Goal: Transaction & Acquisition: Subscribe to service/newsletter

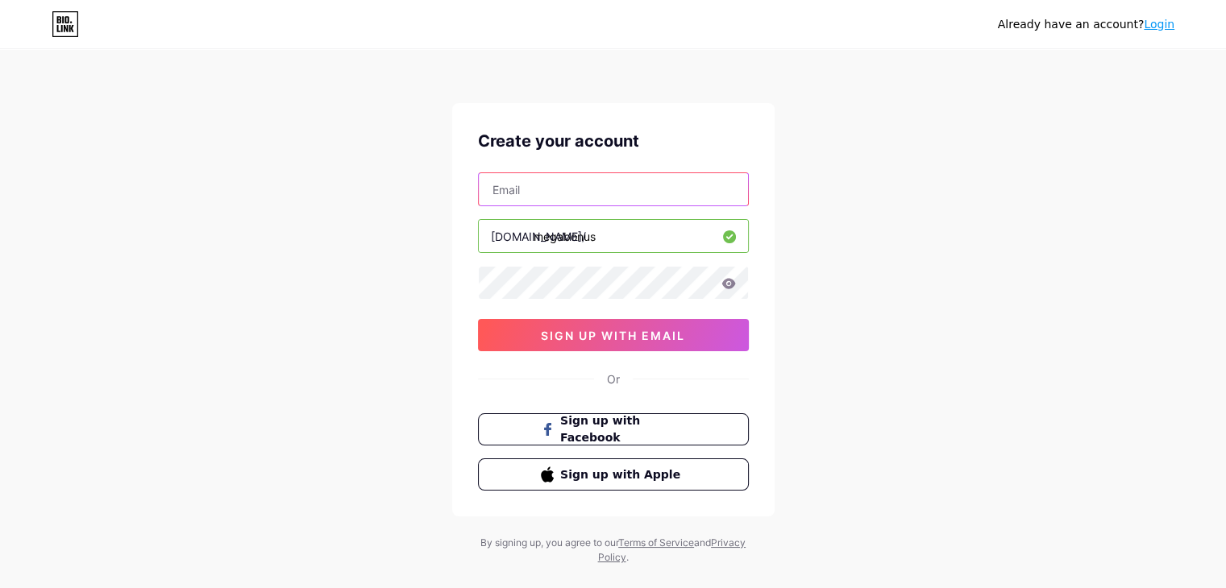
click at [523, 189] on input "text" at bounding box center [613, 189] width 269 height 32
type input "[EMAIL_ADDRESS][DOMAIN_NAME]"
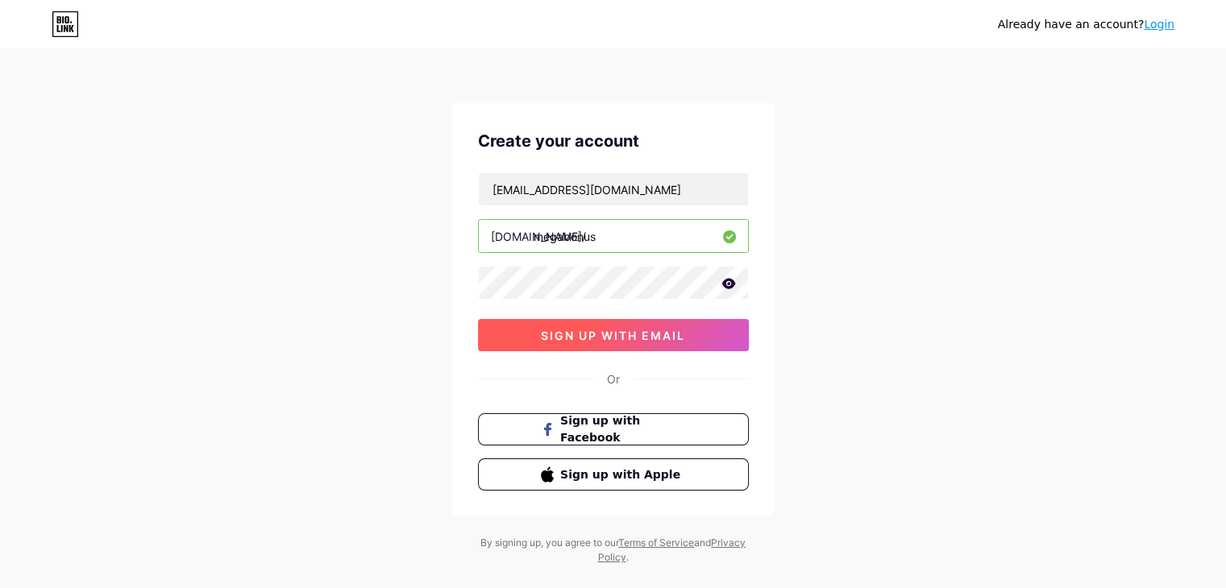
click at [541, 329] on span "sign up with email" at bounding box center [613, 336] width 144 height 14
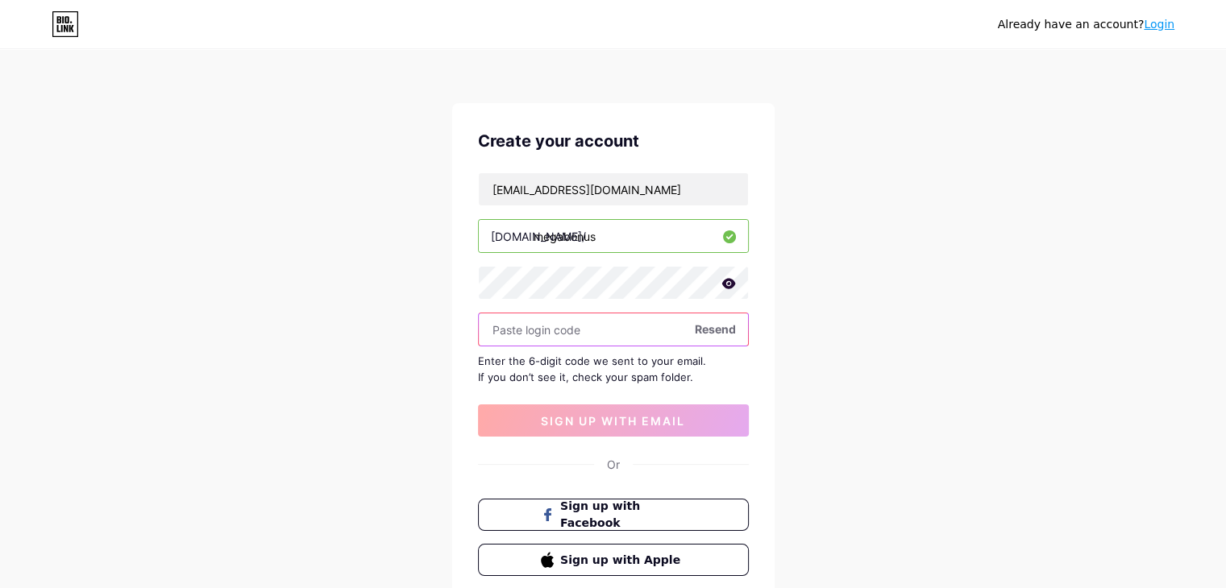
paste input "591773"
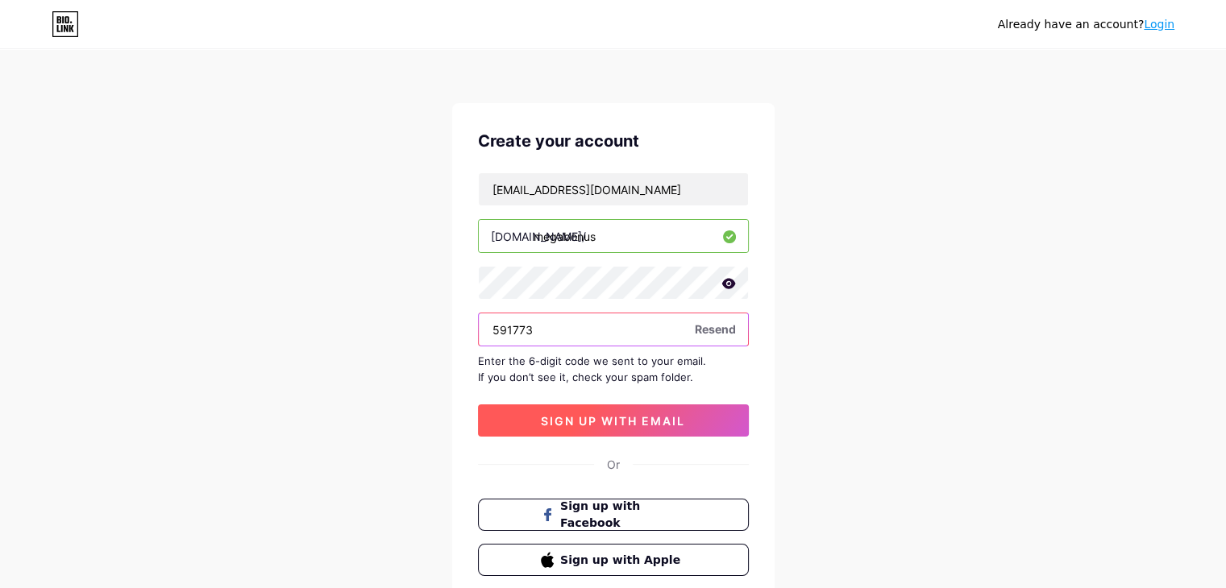
type input "591773"
click at [586, 410] on button "sign up with email" at bounding box center [613, 421] width 271 height 32
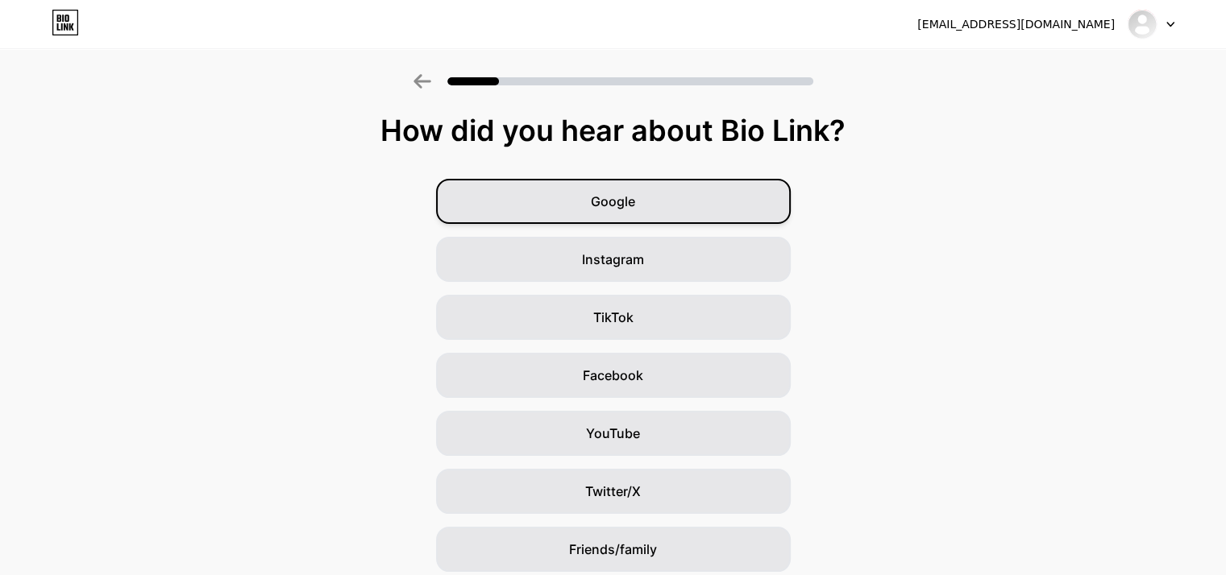
click at [656, 201] on div "Google" at bounding box center [613, 201] width 355 height 45
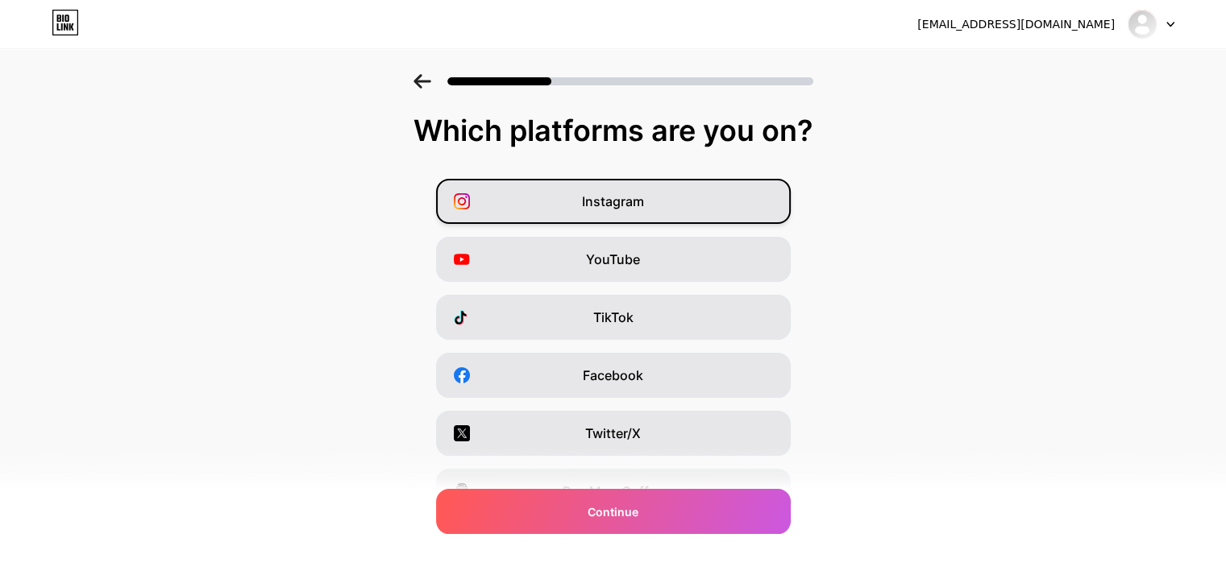
click at [643, 202] on span "Instagram" at bounding box center [613, 201] width 62 height 19
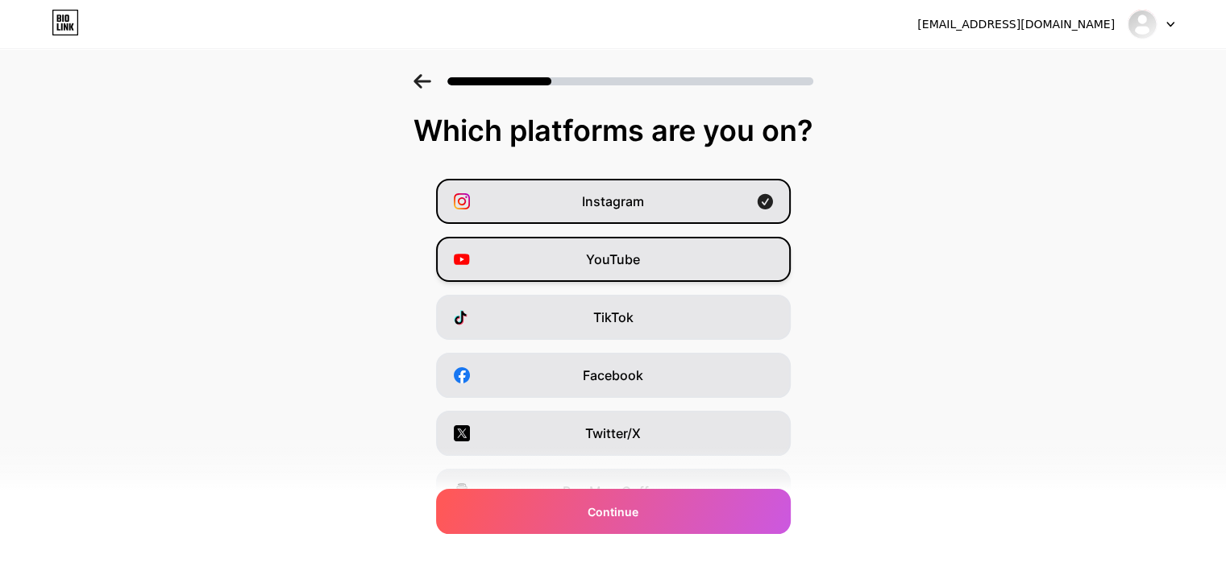
click at [624, 265] on span "YouTube" at bounding box center [613, 259] width 54 height 19
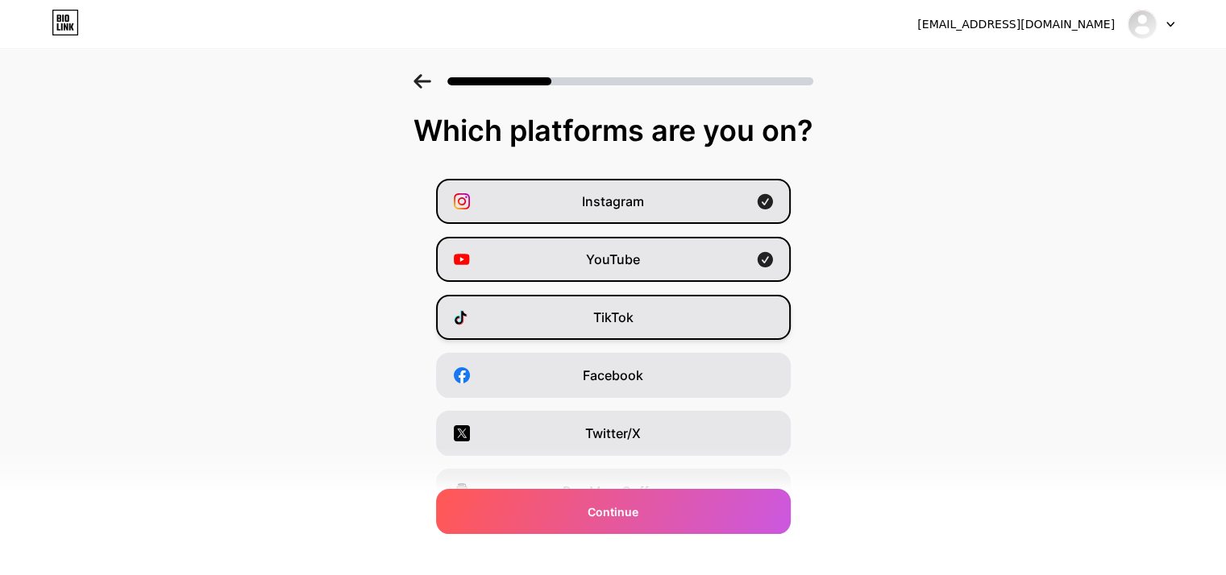
click at [619, 318] on span "TikTok" at bounding box center [613, 317] width 40 height 19
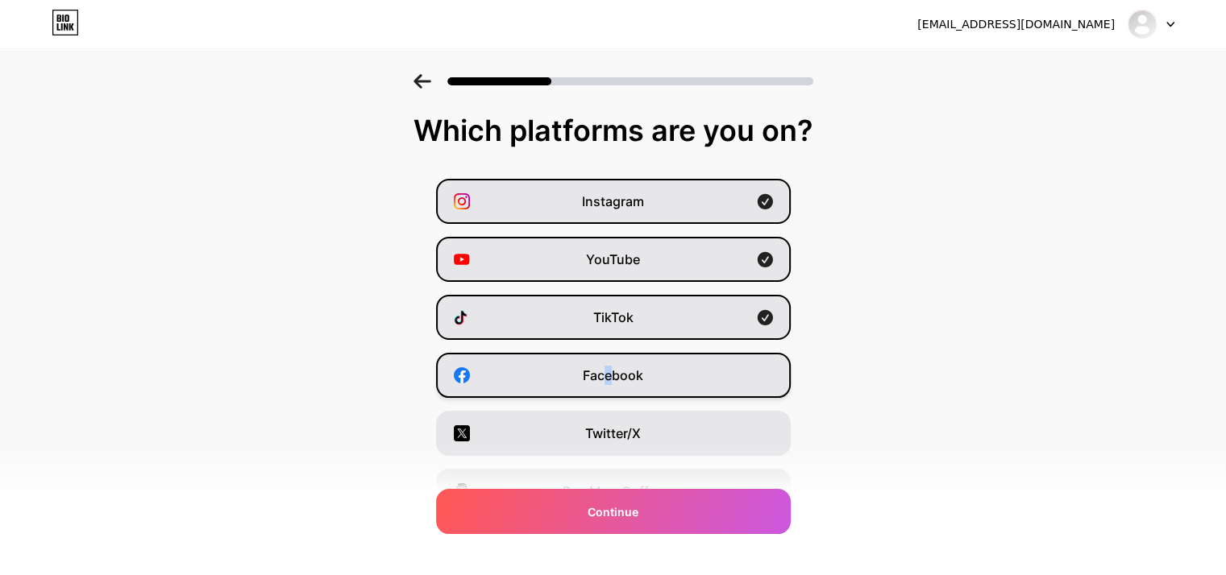
click at [612, 370] on span "Facebook" at bounding box center [613, 375] width 60 height 19
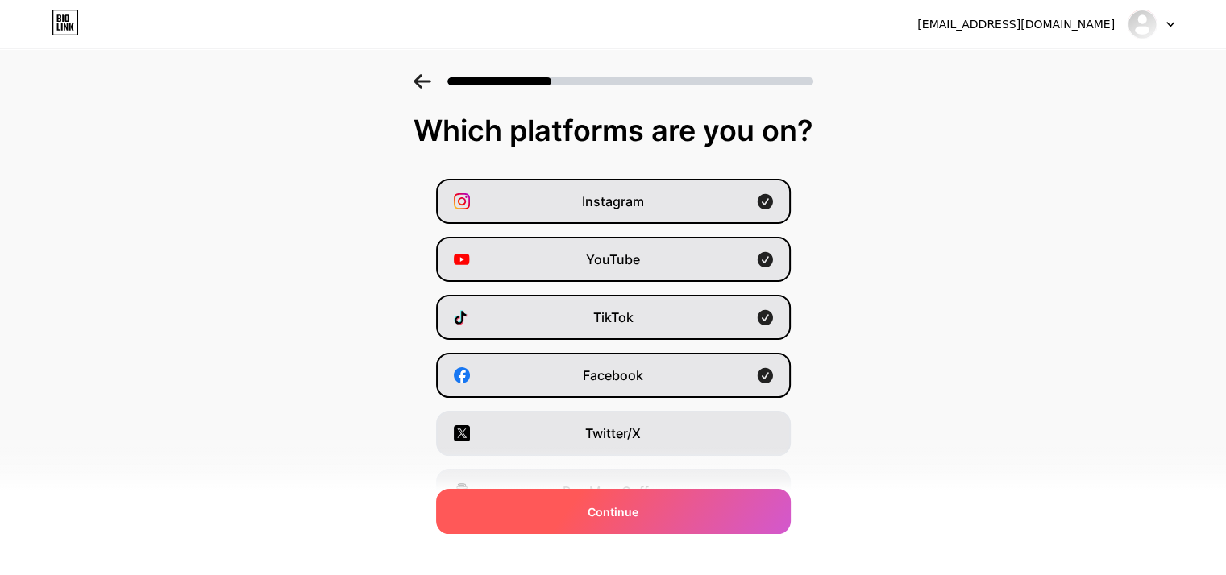
click at [609, 504] on span "Continue" at bounding box center [612, 512] width 51 height 17
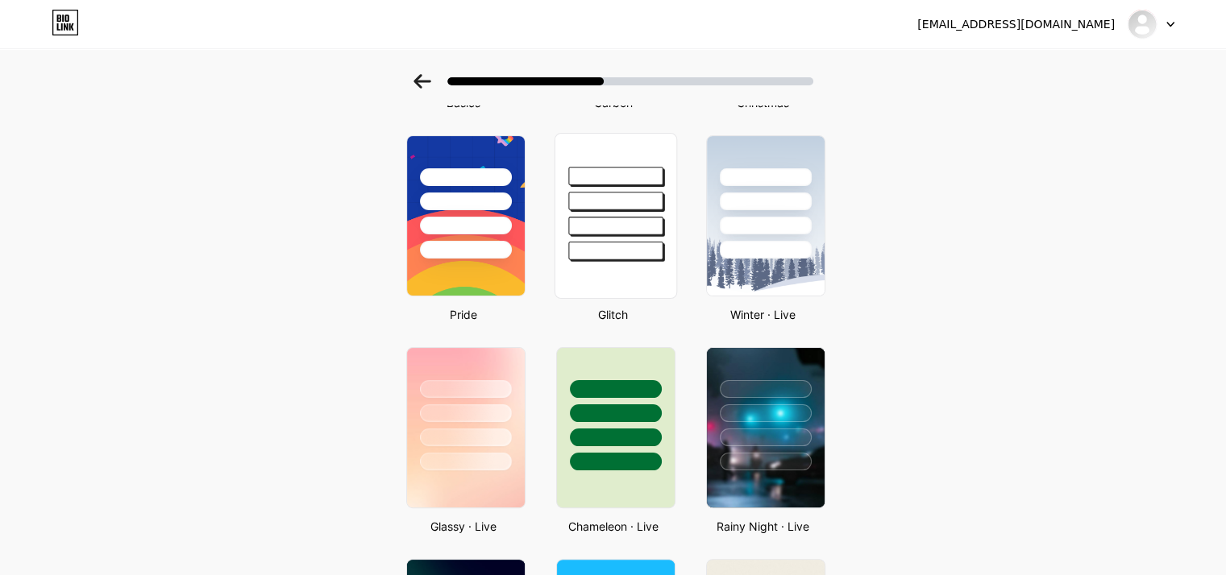
scroll to position [322, 0]
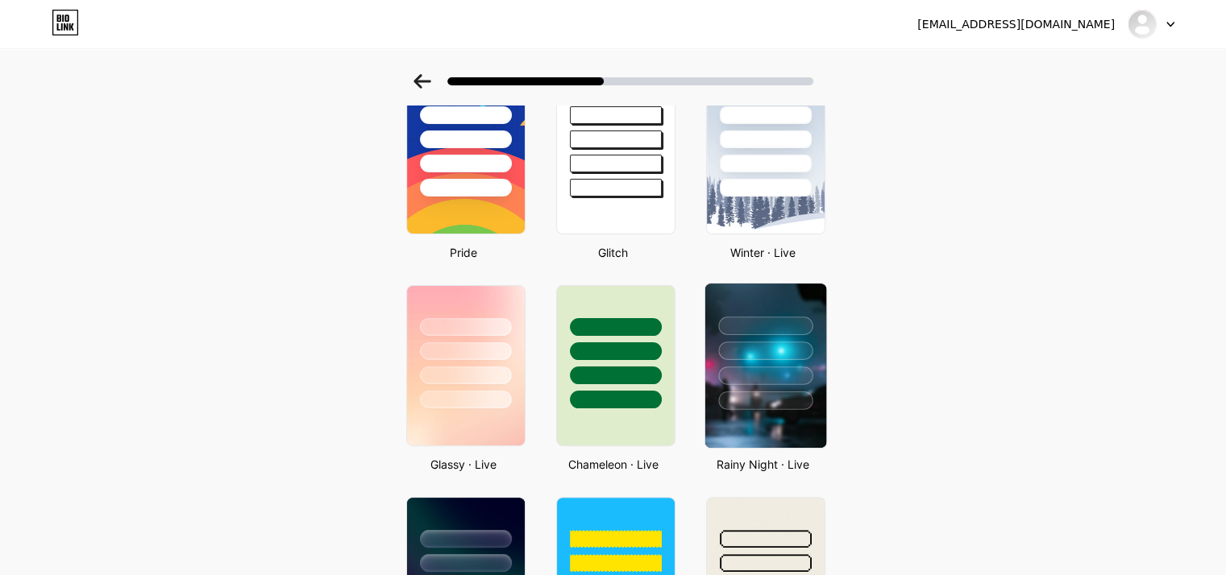
click at [738, 347] on div at bounding box center [765, 351] width 94 height 19
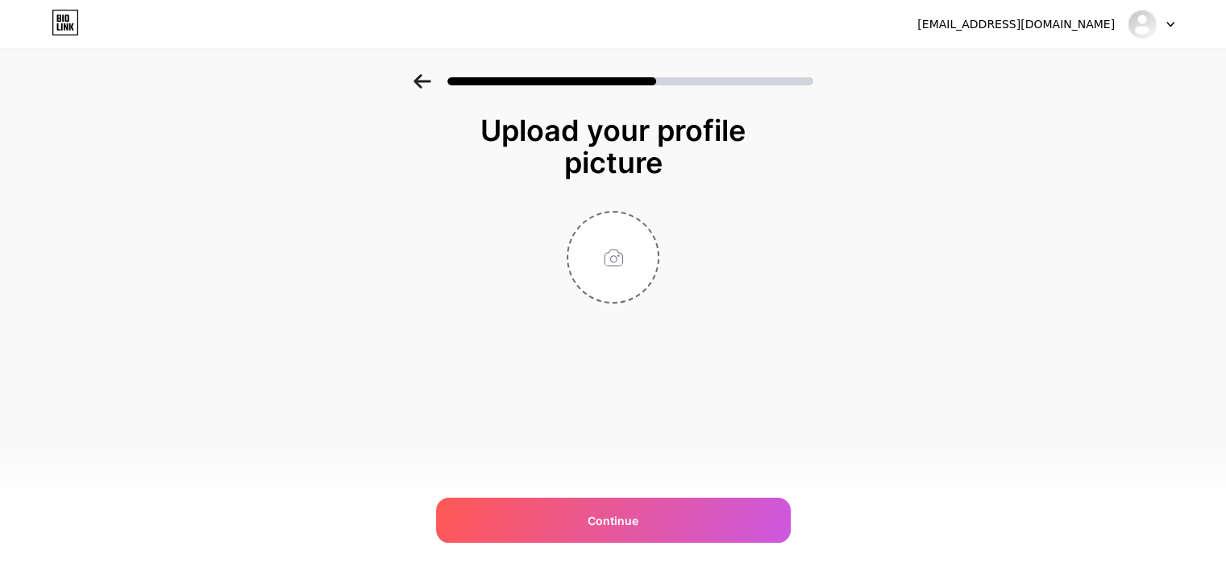
scroll to position [0, 0]
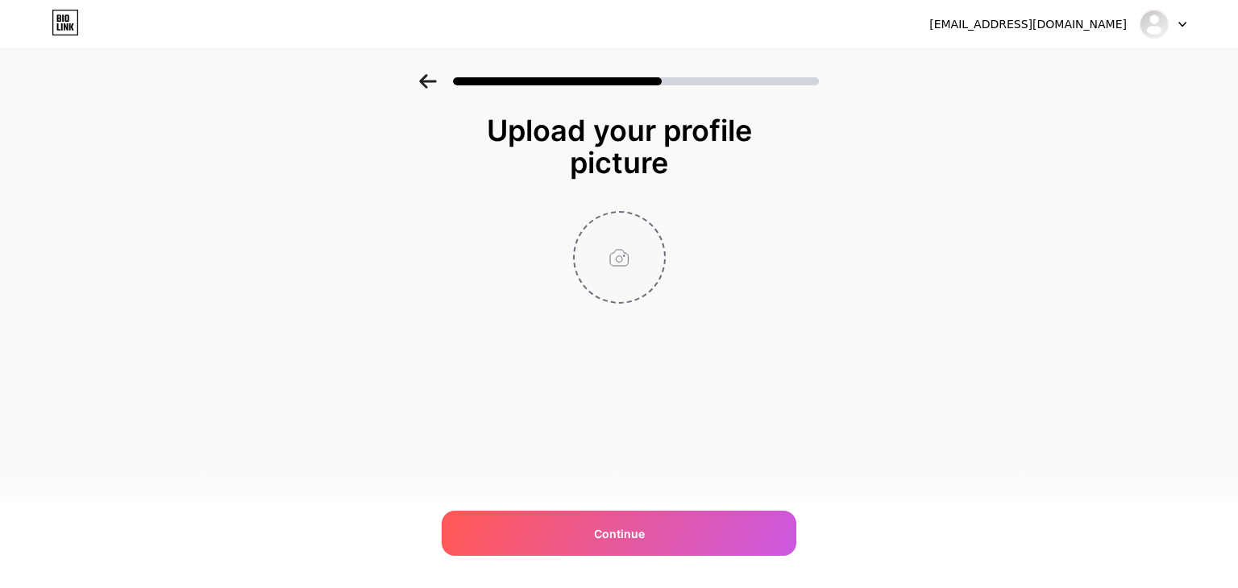
click at [632, 279] on input "file" at bounding box center [619, 257] width 89 height 89
click at [625, 283] on input "file" at bounding box center [619, 257] width 89 height 89
type input "C:\fakepath\там.jpg"
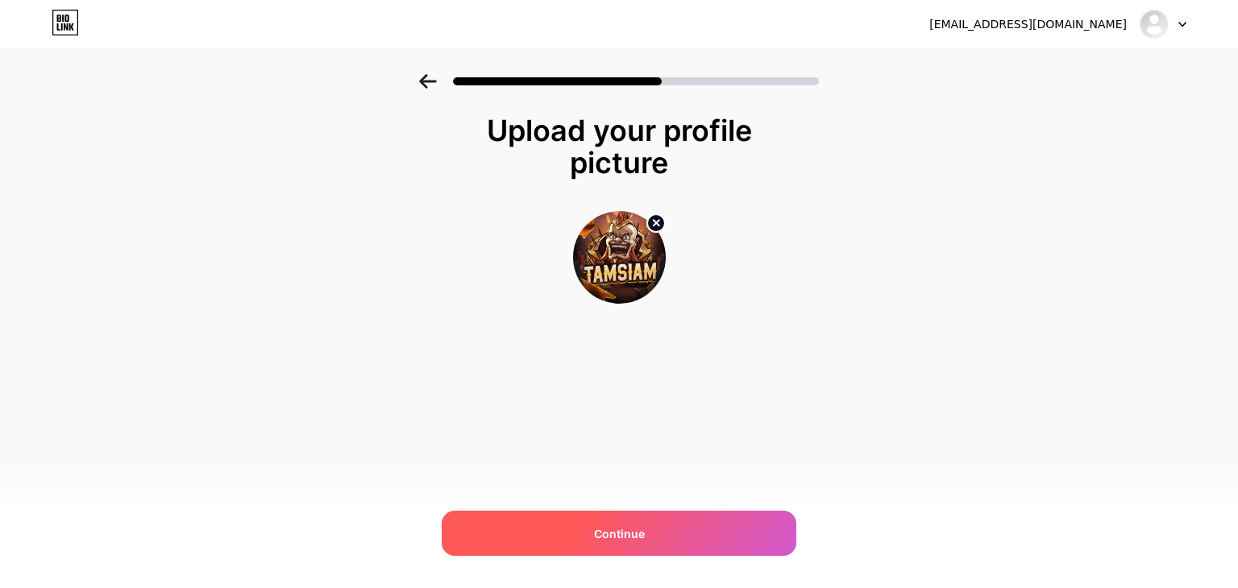
click at [628, 539] on span "Continue" at bounding box center [619, 533] width 51 height 17
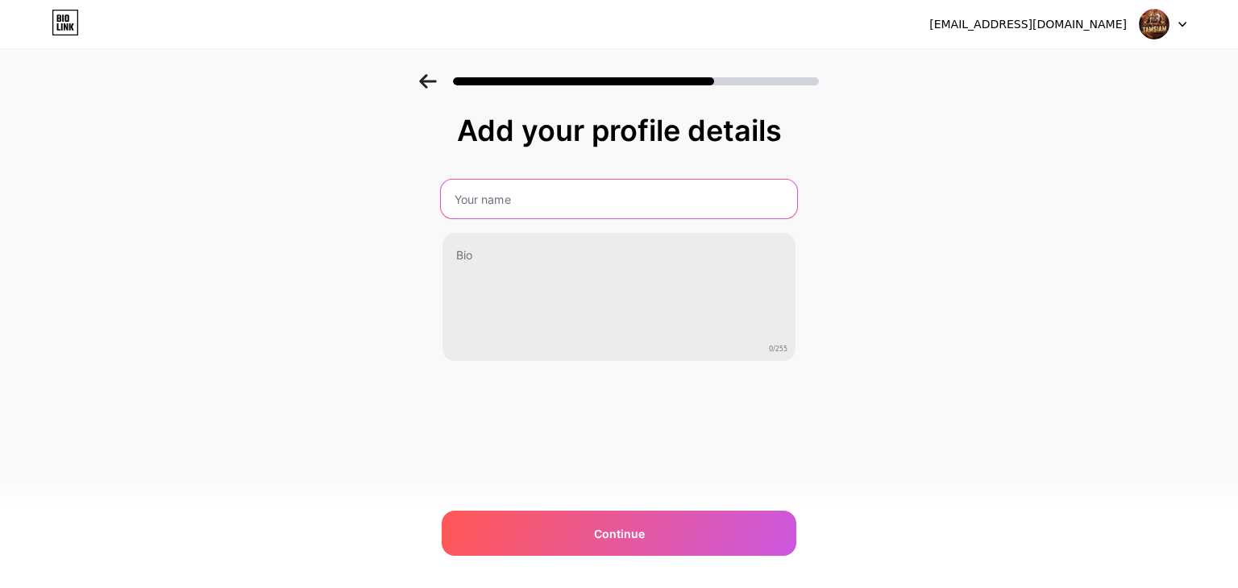
click at [565, 194] on input "text" at bounding box center [619, 199] width 356 height 39
type input "A"
type input "[PERSON_NAME]"
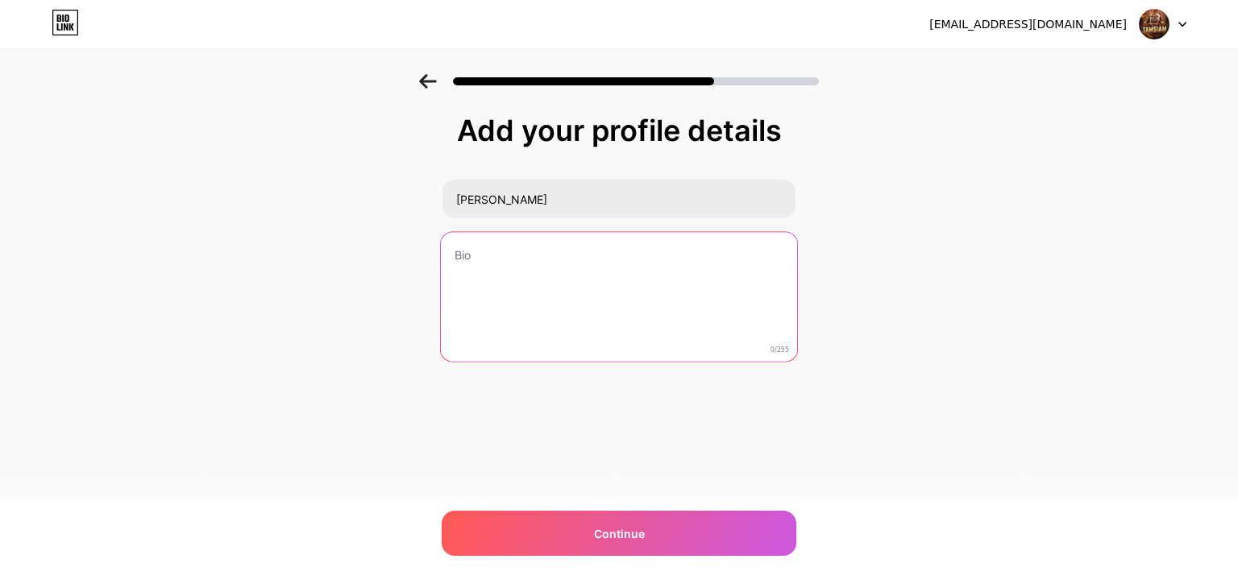
click at [577, 280] on textarea at bounding box center [619, 297] width 356 height 131
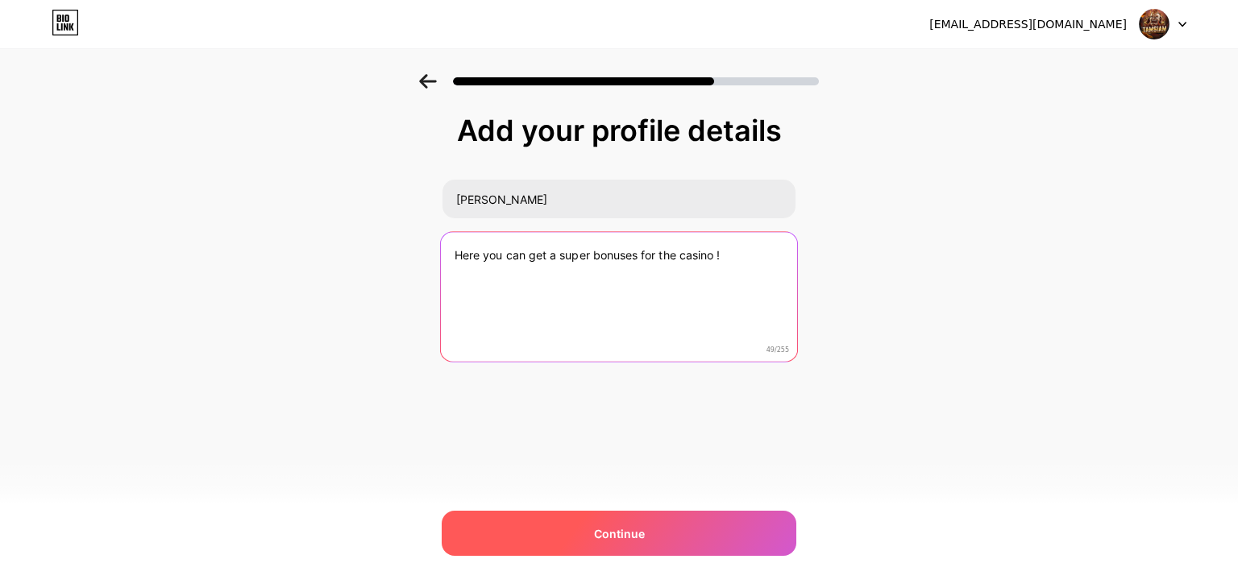
type textarea "Here you can get a super bonuses for the casino !"
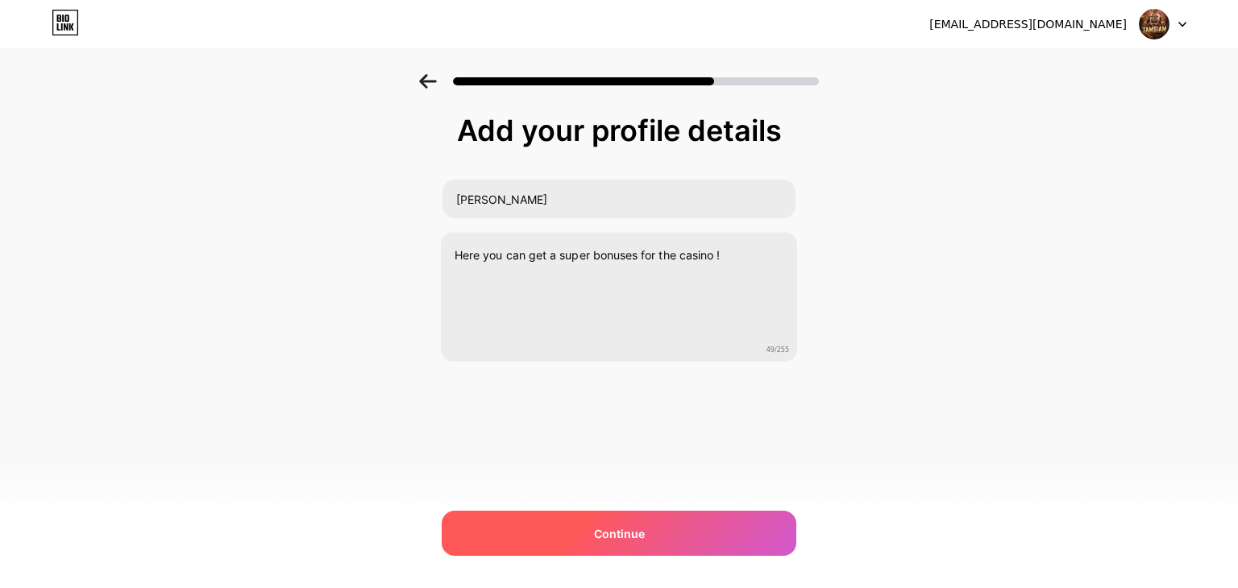
click at [663, 515] on div "Continue" at bounding box center [619, 533] width 355 height 45
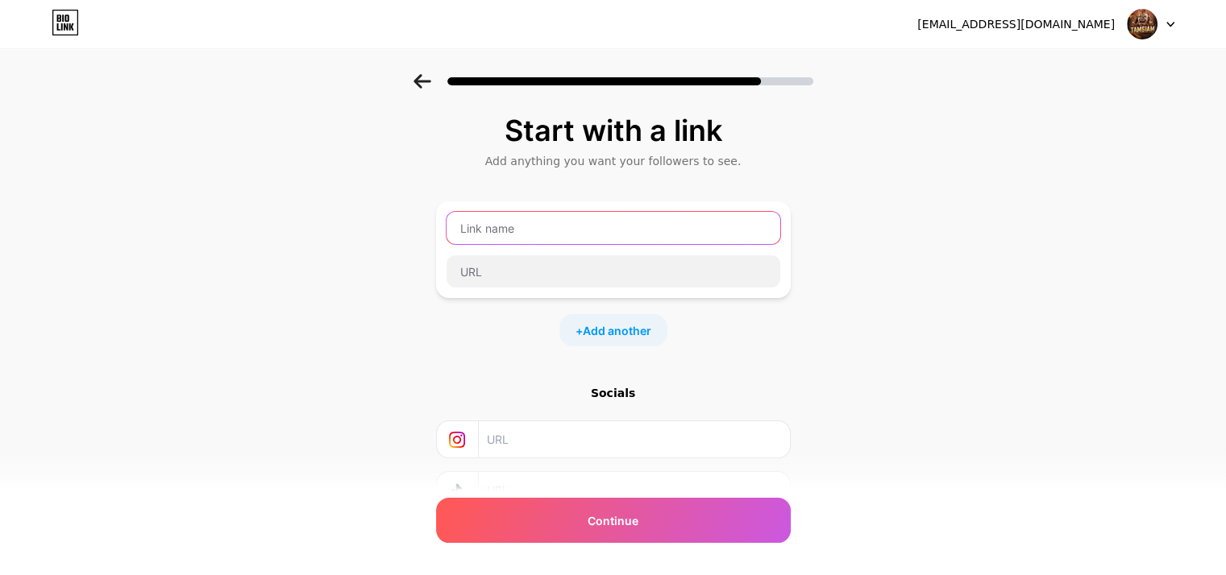
click at [533, 230] on input "text" at bounding box center [613, 228] width 334 height 32
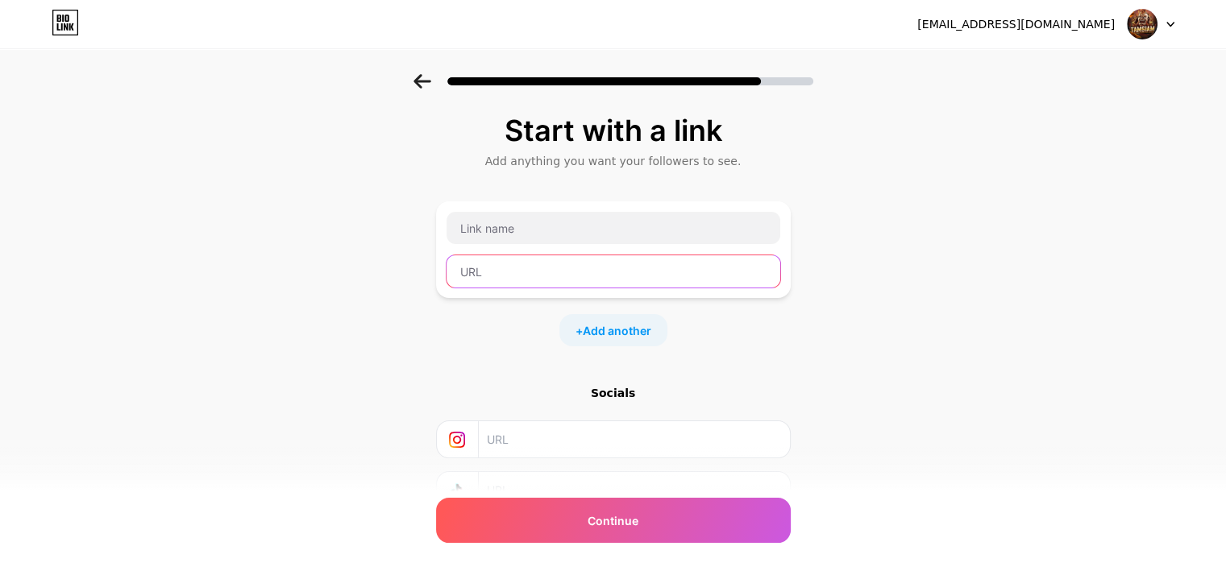
click at [521, 279] on input "text" at bounding box center [613, 271] width 334 height 32
paste input "[URL][DOMAIN_NAME]"
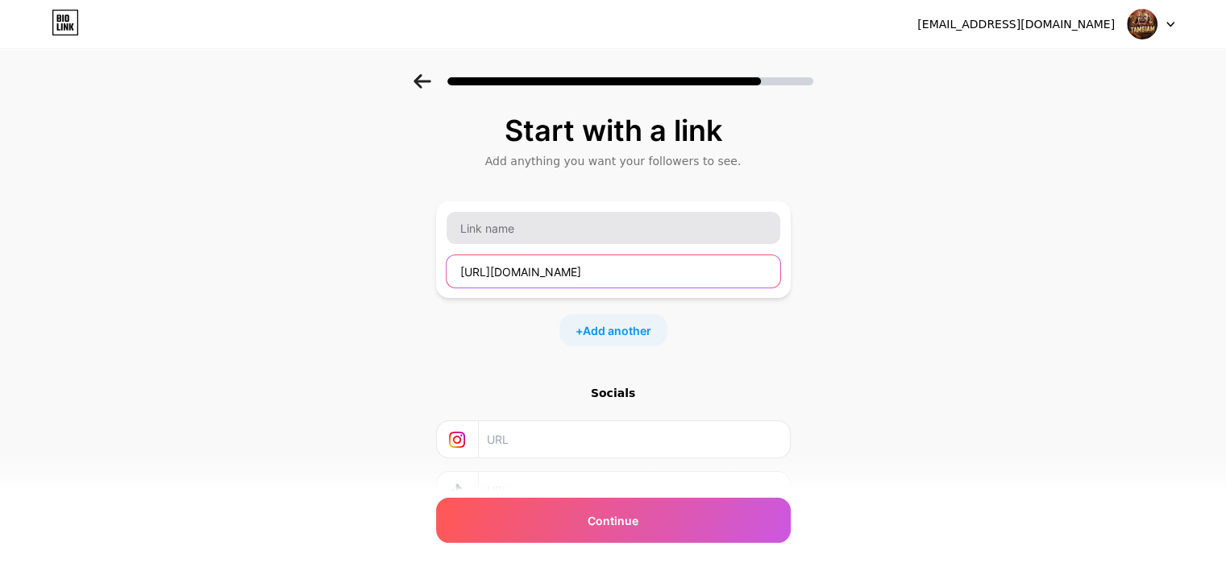
type input "[URL][DOMAIN_NAME]"
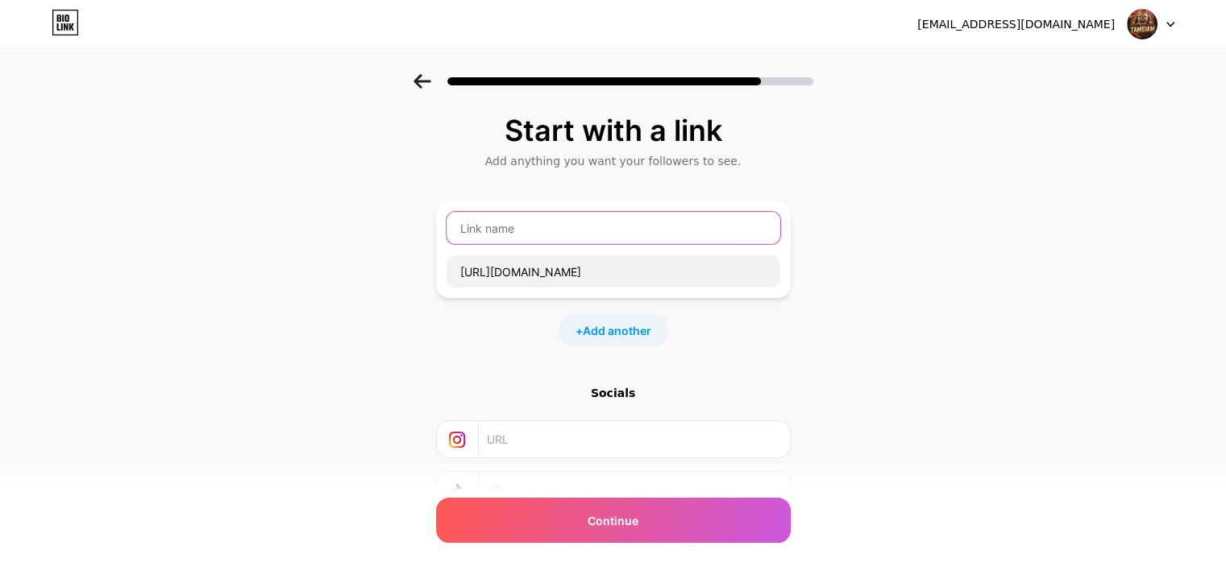
click at [525, 239] on input "text" at bounding box center [613, 228] width 334 height 32
paste input "РУСКАЯ КАЗИНО С РТП 98%! + БОНУС 1000 РУБЛЕЙ ЗА РЕГИСТРАЦИЮ"
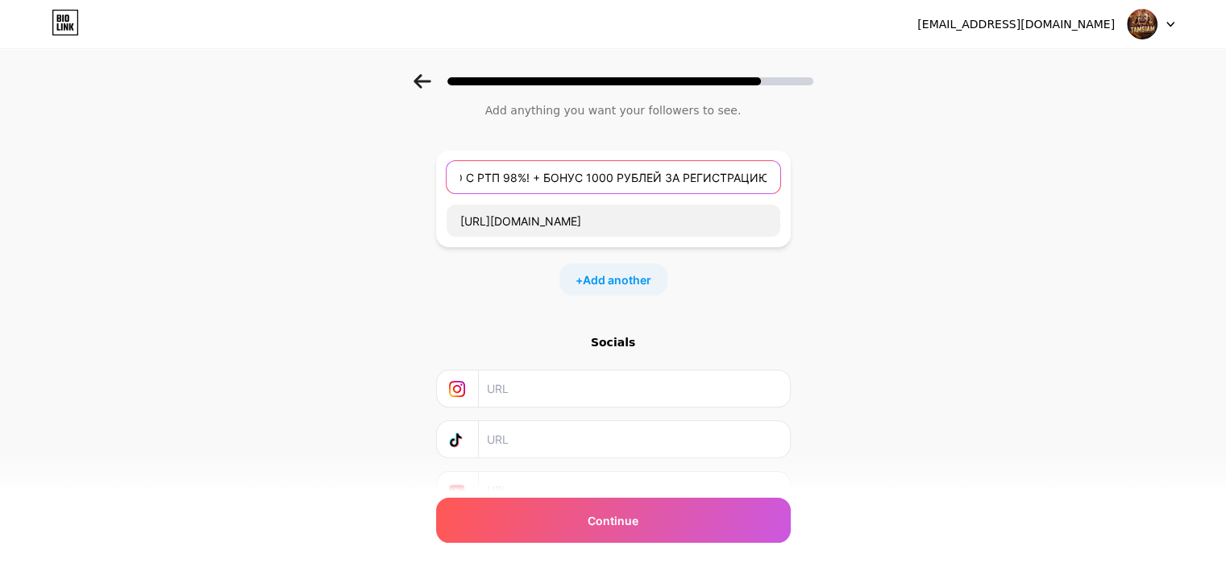
scroll to position [47, 0]
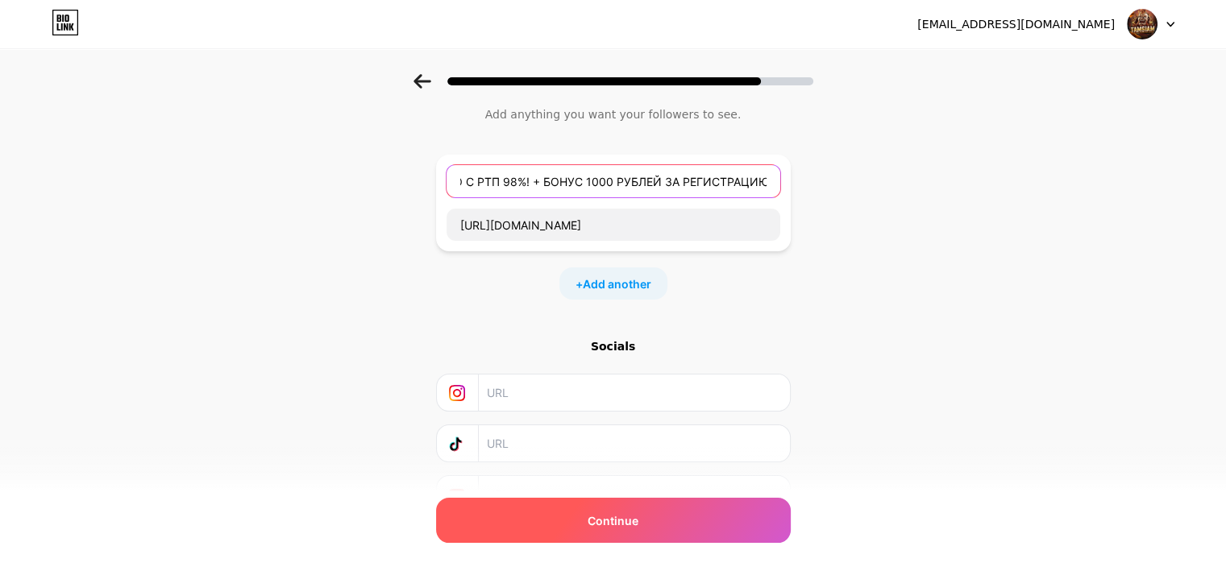
type input "РУСКАЯ КАЗИНО С РТП 98%! + БОНУС 1000 РУБЛЕЙ ЗА РЕГИСТРАЦИЮ"
click at [618, 517] on span "Continue" at bounding box center [612, 521] width 51 height 17
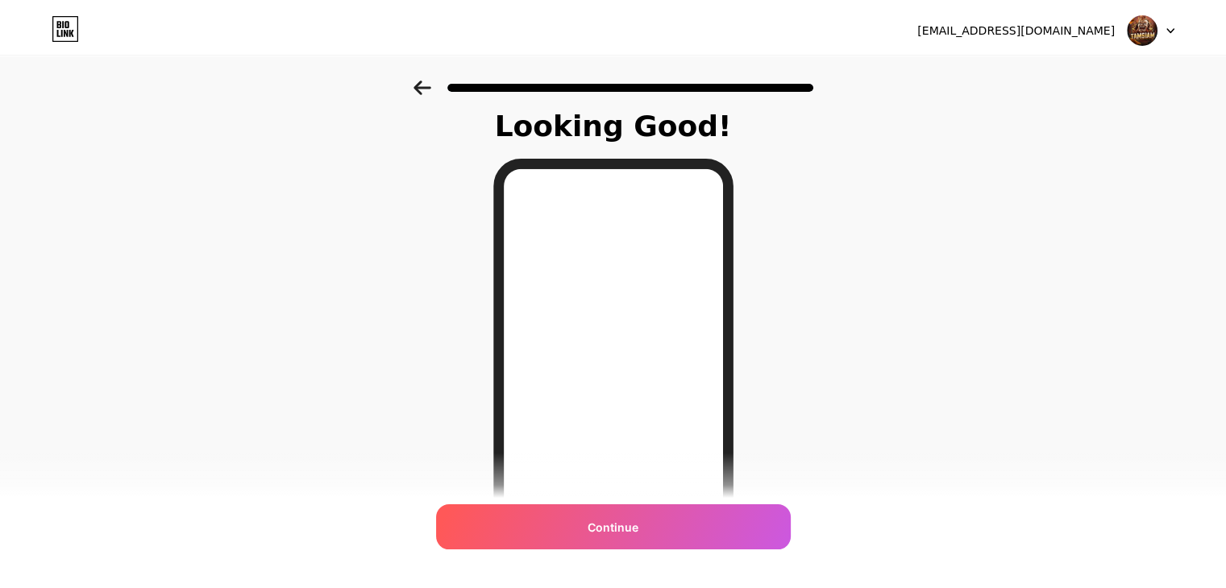
scroll to position [0, 0]
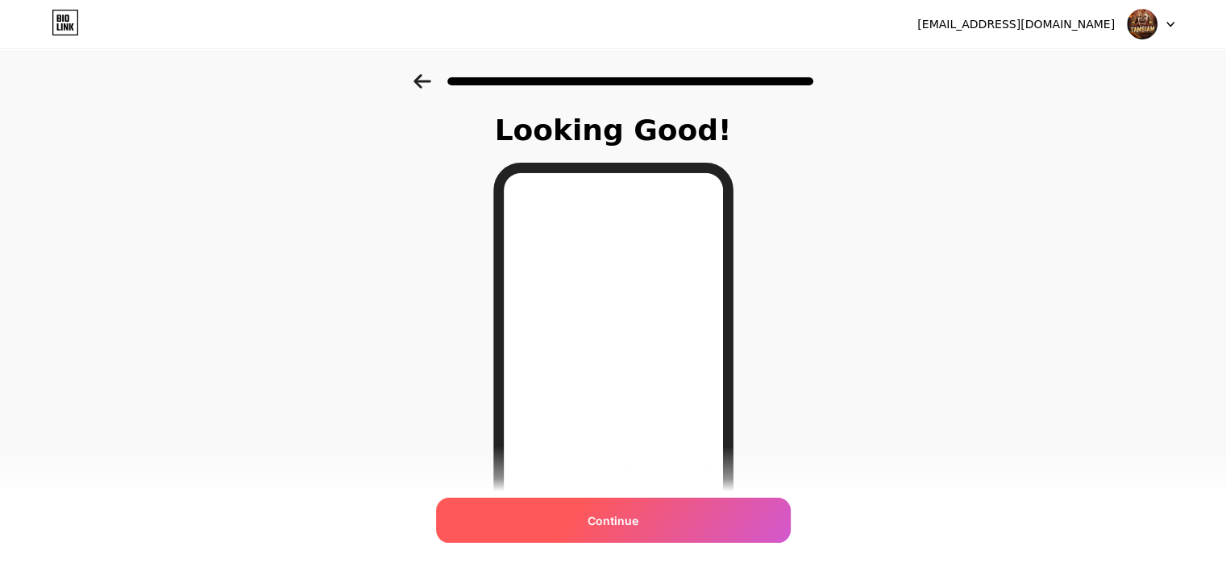
click at [625, 517] on span "Continue" at bounding box center [612, 521] width 51 height 17
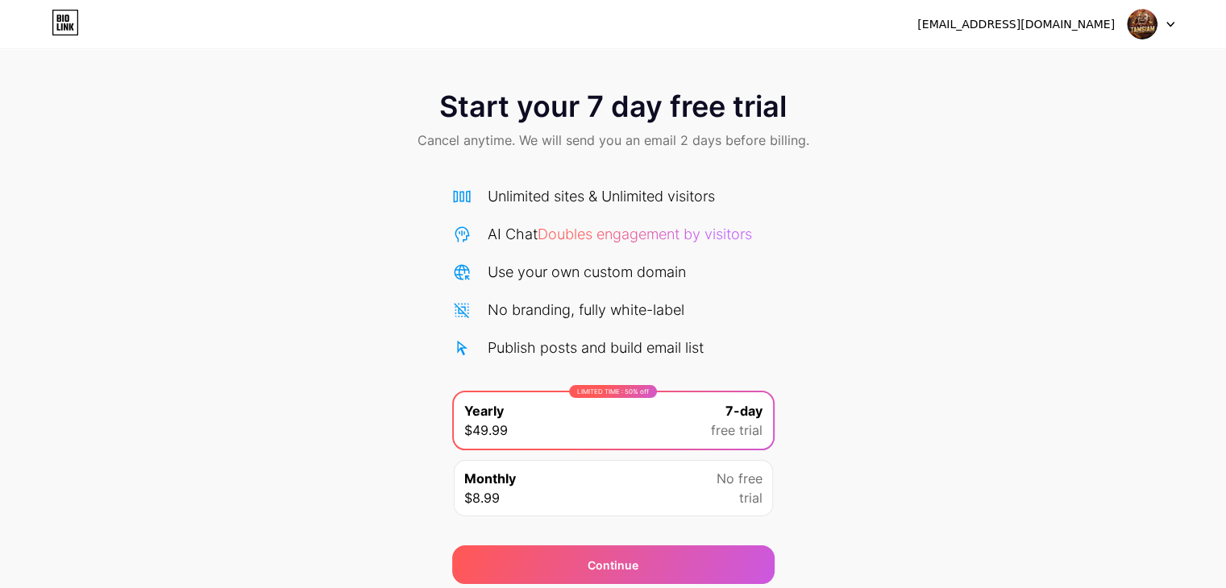
click at [625, 479] on div "Monthly $8.99 No free trial" at bounding box center [613, 488] width 319 height 56
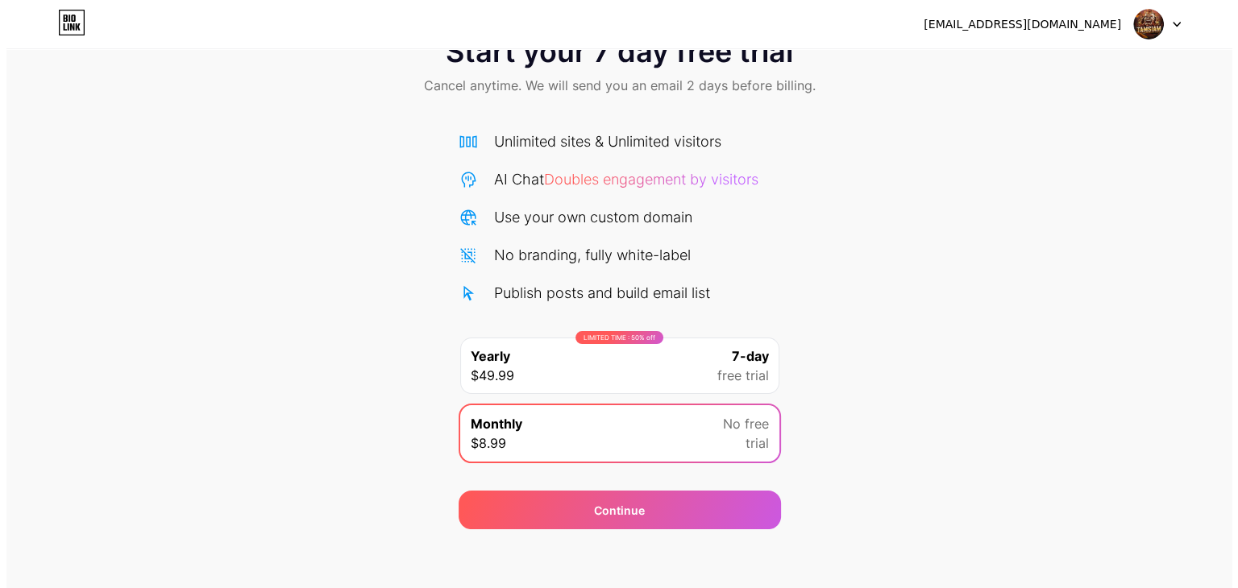
scroll to position [60, 0]
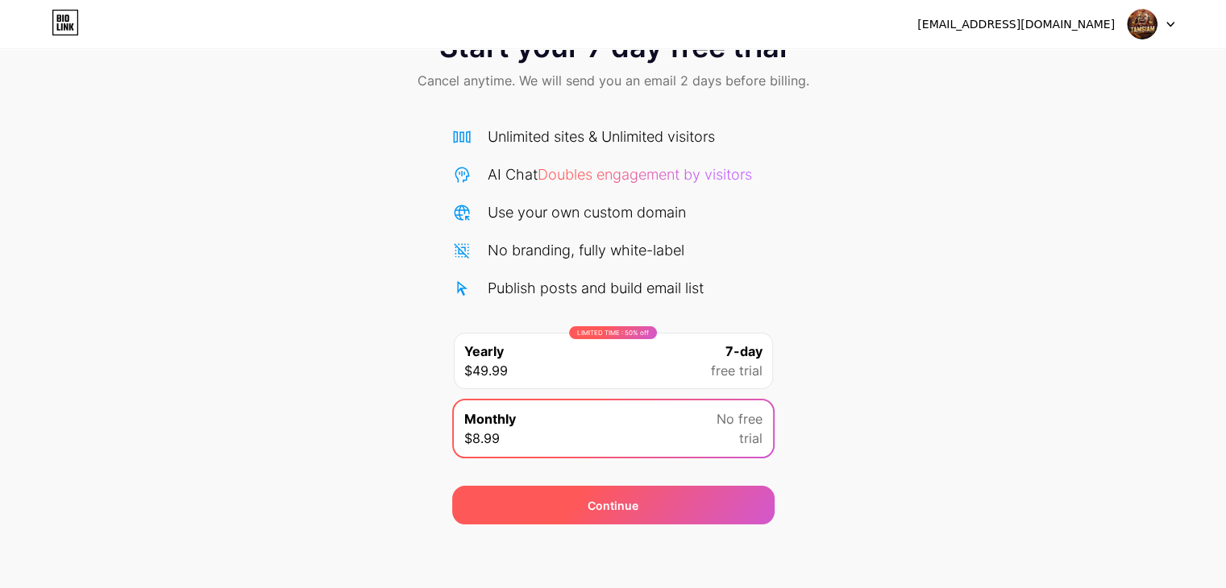
click at [591, 504] on div "Continue" at bounding box center [612, 505] width 51 height 17
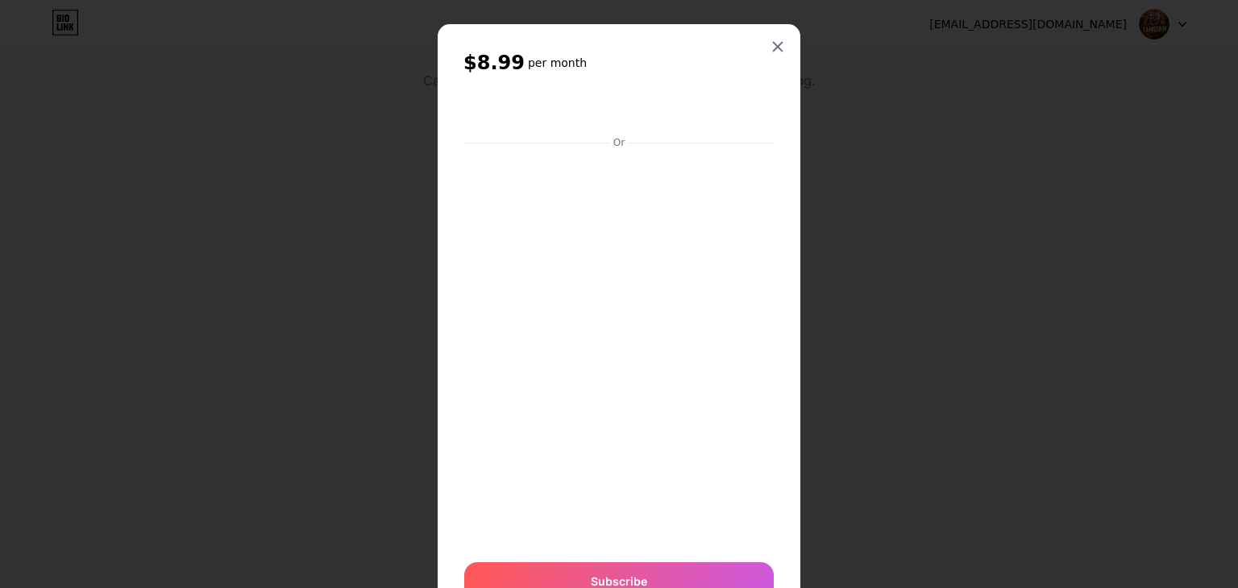
scroll to position [6, 0]
